Goal: Check status: Check status

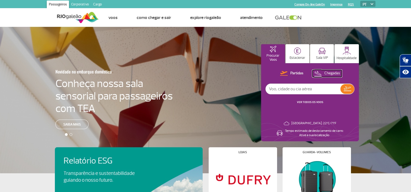
click at [326, 74] on p "Chegadas" at bounding box center [332, 73] width 16 height 5
drag, startPoint x: 326, startPoint y: 74, endPoint x: 280, endPoint y: 94, distance: 50.1
click at [280, 94] on div "Partidas Chegadas VER TODOS OS VOOS" at bounding box center [309, 90] width 89 height 40
click at [320, 91] on input "text" at bounding box center [302, 89] width 75 height 10
type input "maceió"
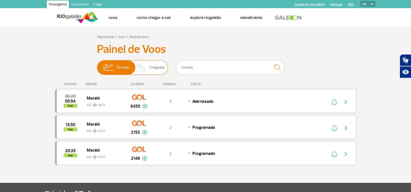
click at [156, 68] on span "Chegadas" at bounding box center [157, 68] width 16 height 14
click at [97, 65] on input "Partidas Chegadas" at bounding box center [97, 65] width 0 height 0
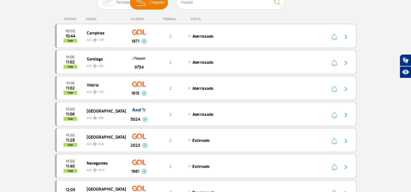
scroll to position [54, 0]
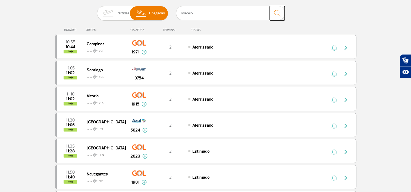
click at [278, 14] on img "submit" at bounding box center [277, 13] width 12 height 11
click at [277, 14] on img "submit" at bounding box center [277, 13] width 12 height 11
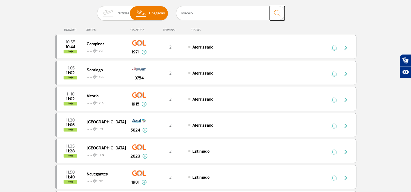
click at [277, 14] on img "submit" at bounding box center [277, 13] width 12 height 11
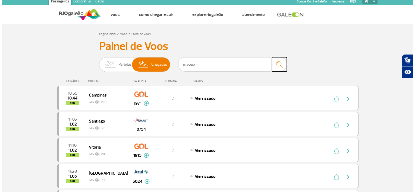
scroll to position [0, 0]
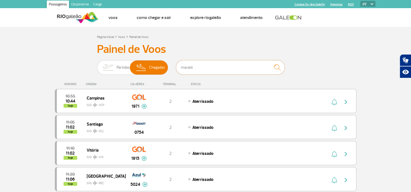
click at [217, 66] on input "maceió" at bounding box center [230, 67] width 109 height 14
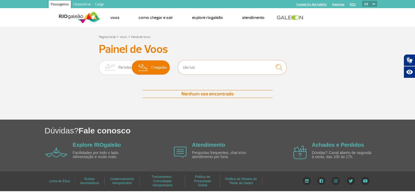
click at [218, 65] on input "são luiz" at bounding box center [232, 67] width 109 height 14
type input "maceió"
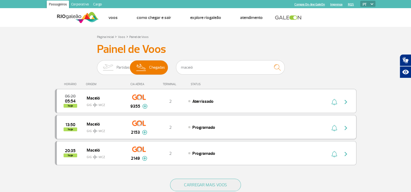
click at [124, 132] on div "Maceió GIG MCZ" at bounding box center [106, 127] width 39 height 13
